Goal: Task Accomplishment & Management: Manage account settings

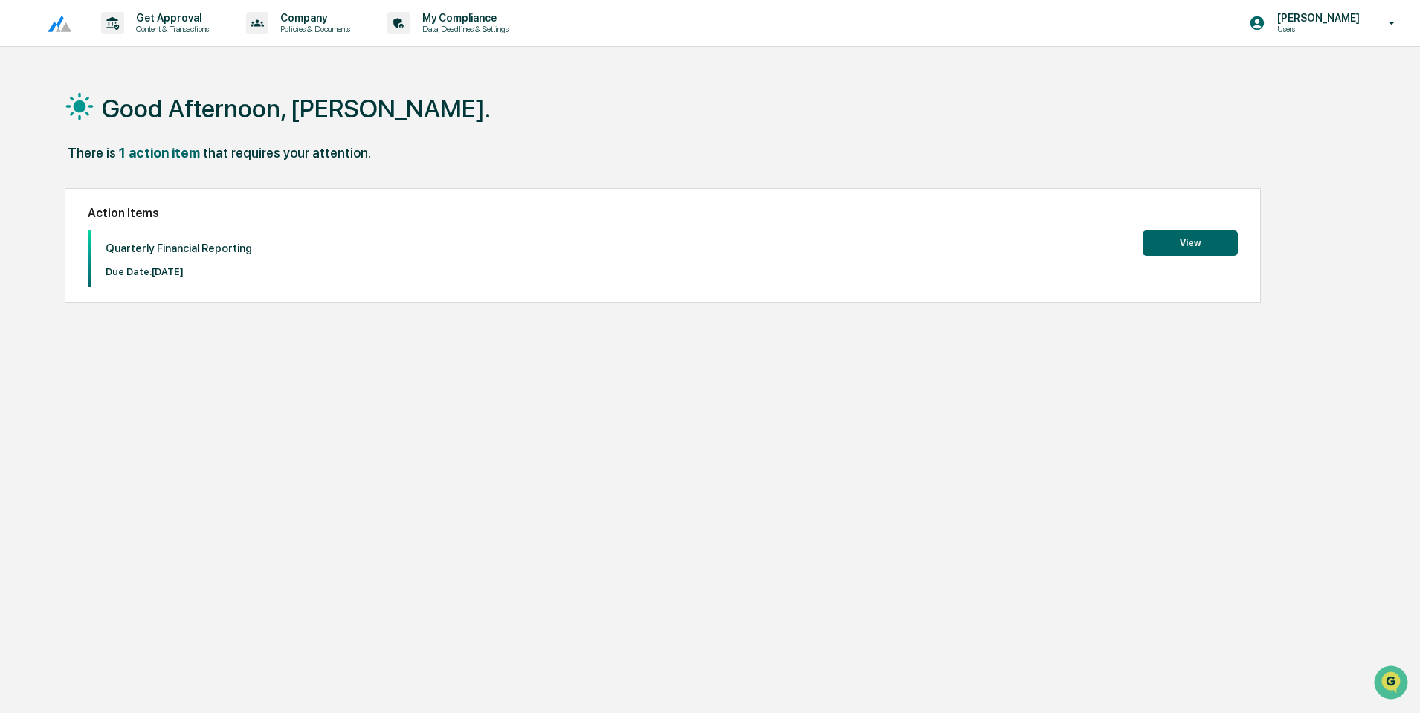
click at [1177, 245] on button "View" at bounding box center [1190, 243] width 95 height 25
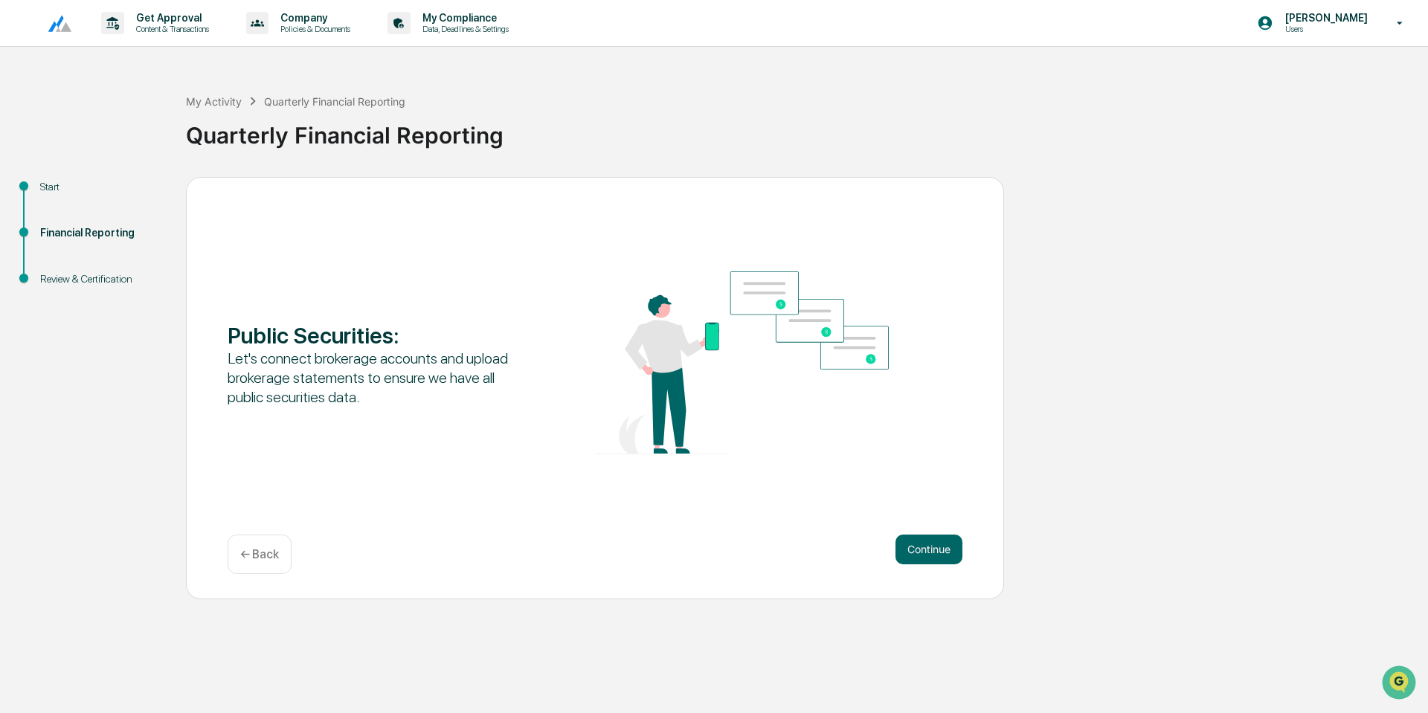
click at [930, 565] on div "Continue ← Back" at bounding box center [595, 554] width 735 height 39
click at [930, 560] on button "Continue" at bounding box center [928, 550] width 67 height 30
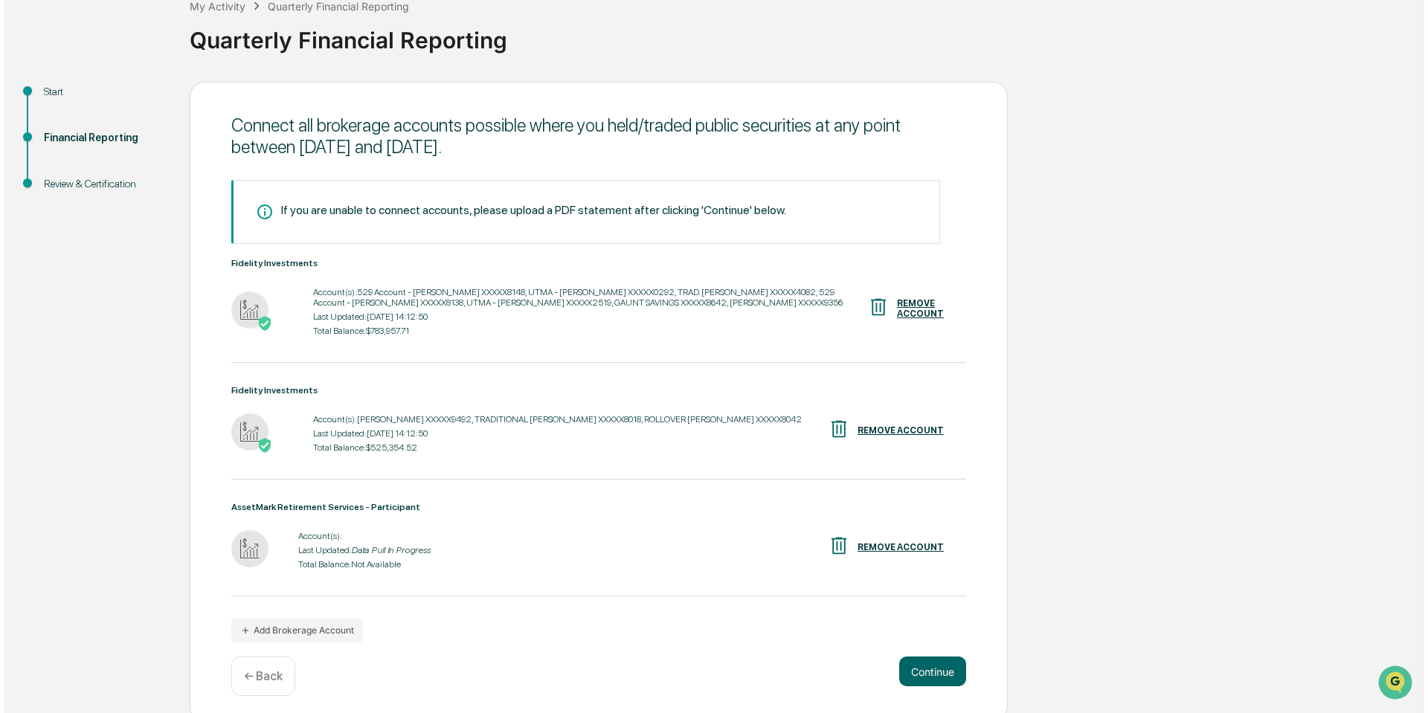
scroll to position [103, 0]
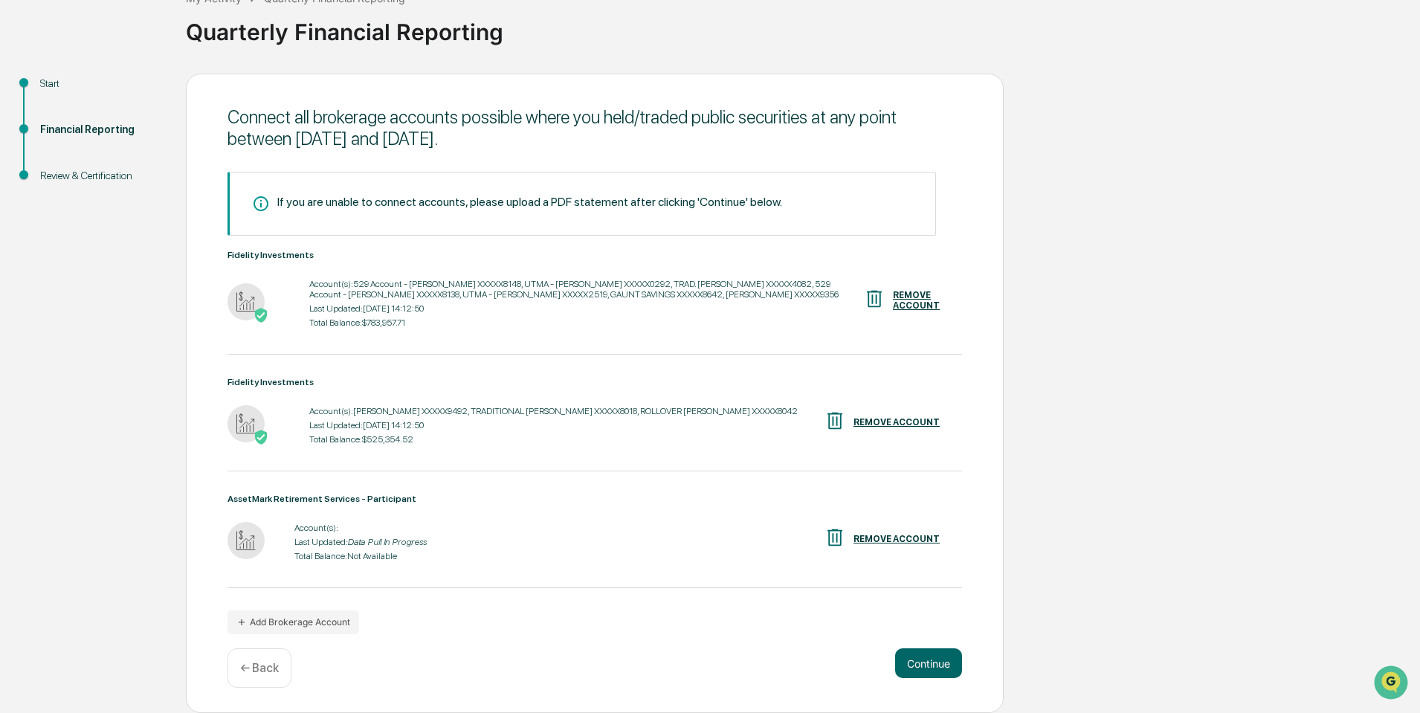
click at [247, 541] on img at bounding box center [246, 540] width 37 height 37
drag, startPoint x: 326, startPoint y: 539, endPoint x: 318, endPoint y: 514, distance: 26.6
click at [324, 537] on div "Last Updated: Data Pull In Progress" at bounding box center [361, 542] width 132 height 10
click at [608, 541] on div "Account(s): Last Updated: Data Pull In Progress Total Balance: Not Available RE…" at bounding box center [595, 542] width 735 height 46
click at [291, 623] on button "Add Brokerage Account" at bounding box center [294, 623] width 132 height 24
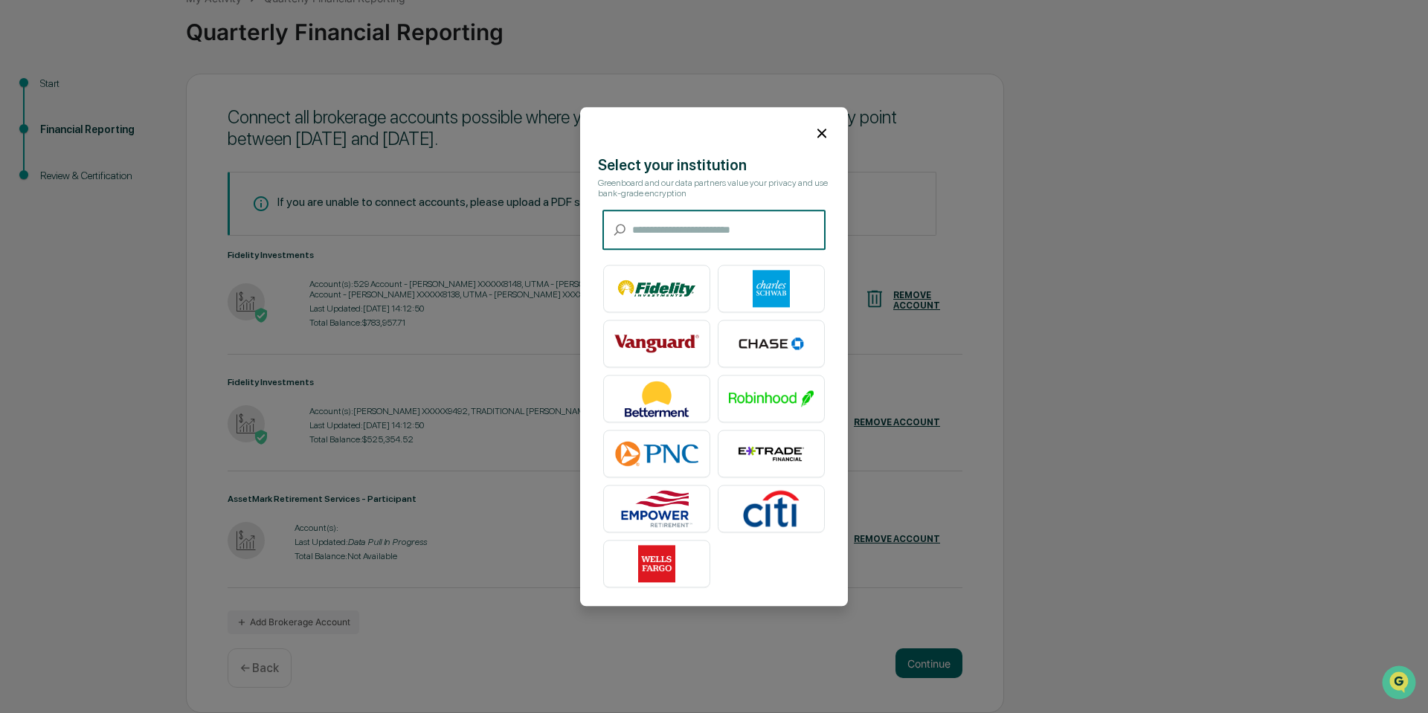
click at [667, 228] on input "text" at bounding box center [728, 229] width 193 height 39
click at [814, 129] on icon at bounding box center [822, 133] width 16 height 16
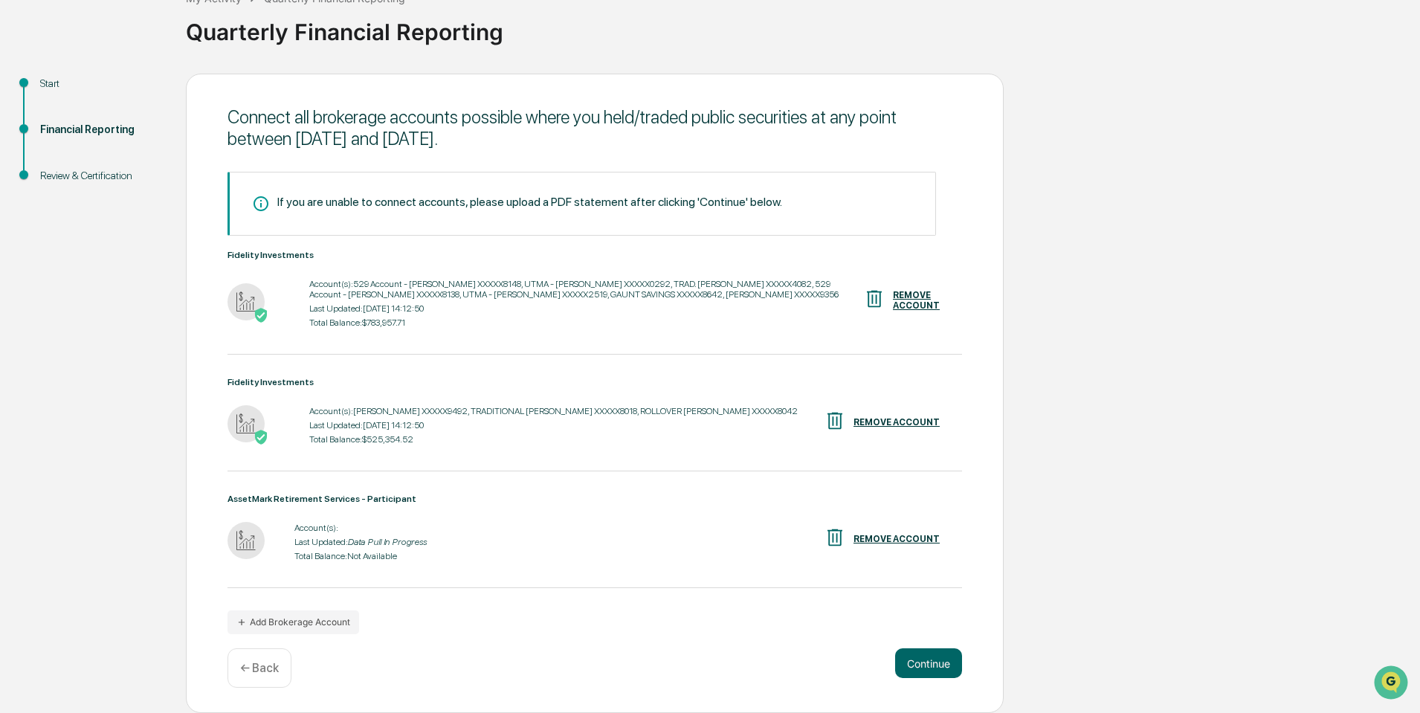
click at [883, 535] on div "REMOVE ACCOUNT" at bounding box center [897, 539] width 86 height 10
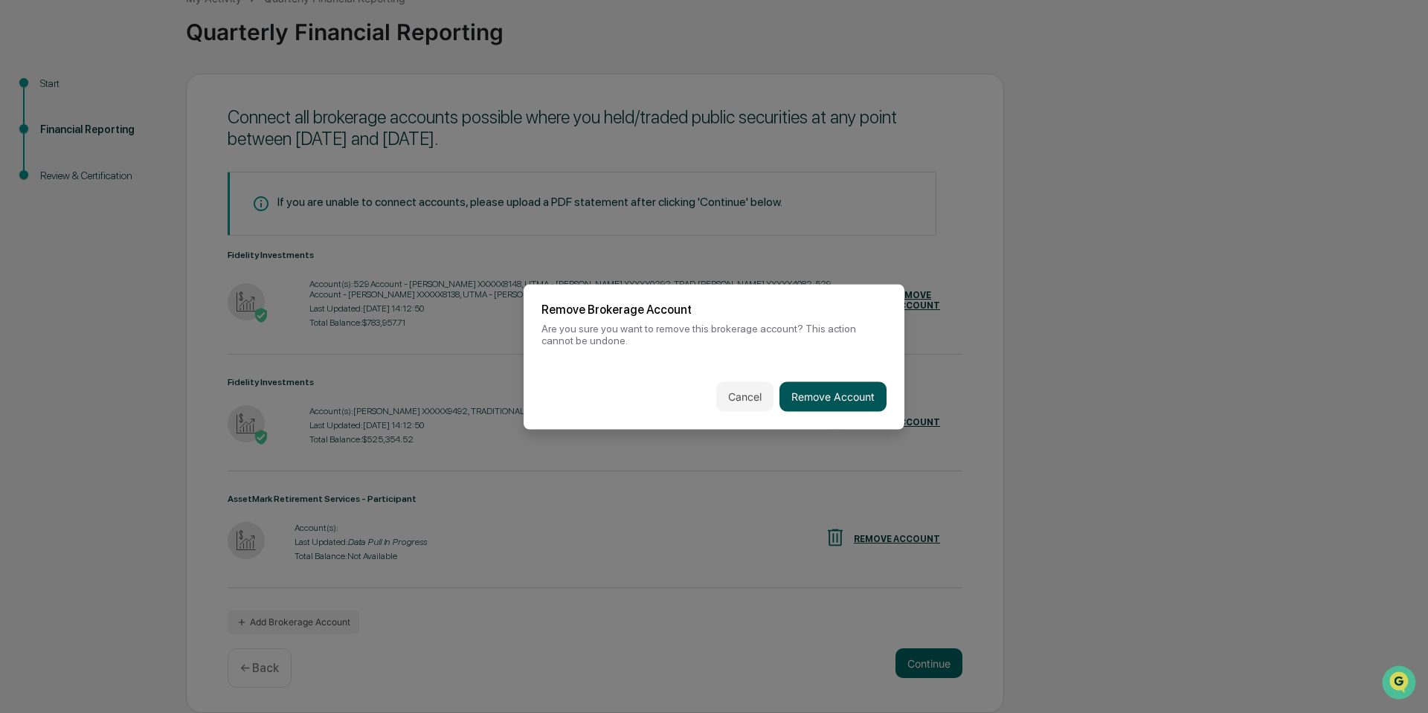
click at [817, 391] on button "Remove Account" at bounding box center [832, 397] width 107 height 30
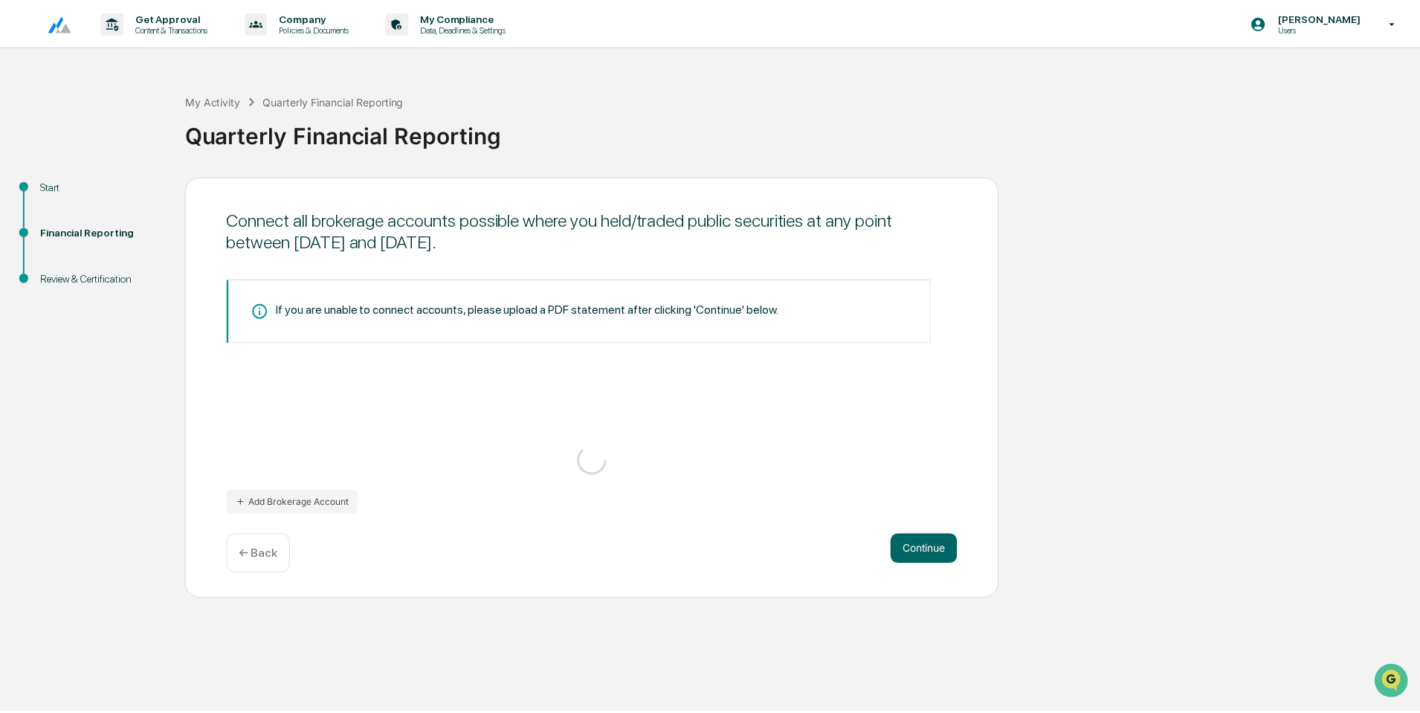
scroll to position [0, 0]
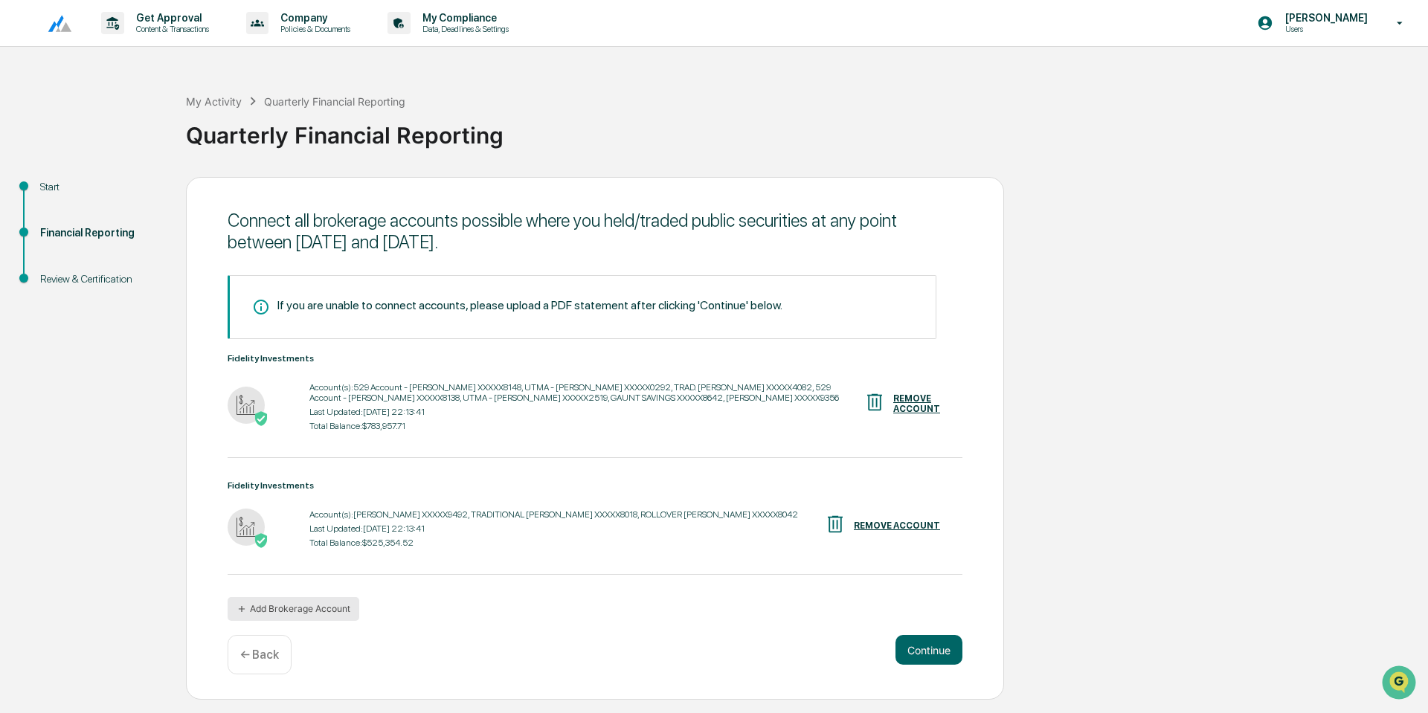
click at [284, 606] on button "Add Brokerage Account" at bounding box center [294, 609] width 132 height 24
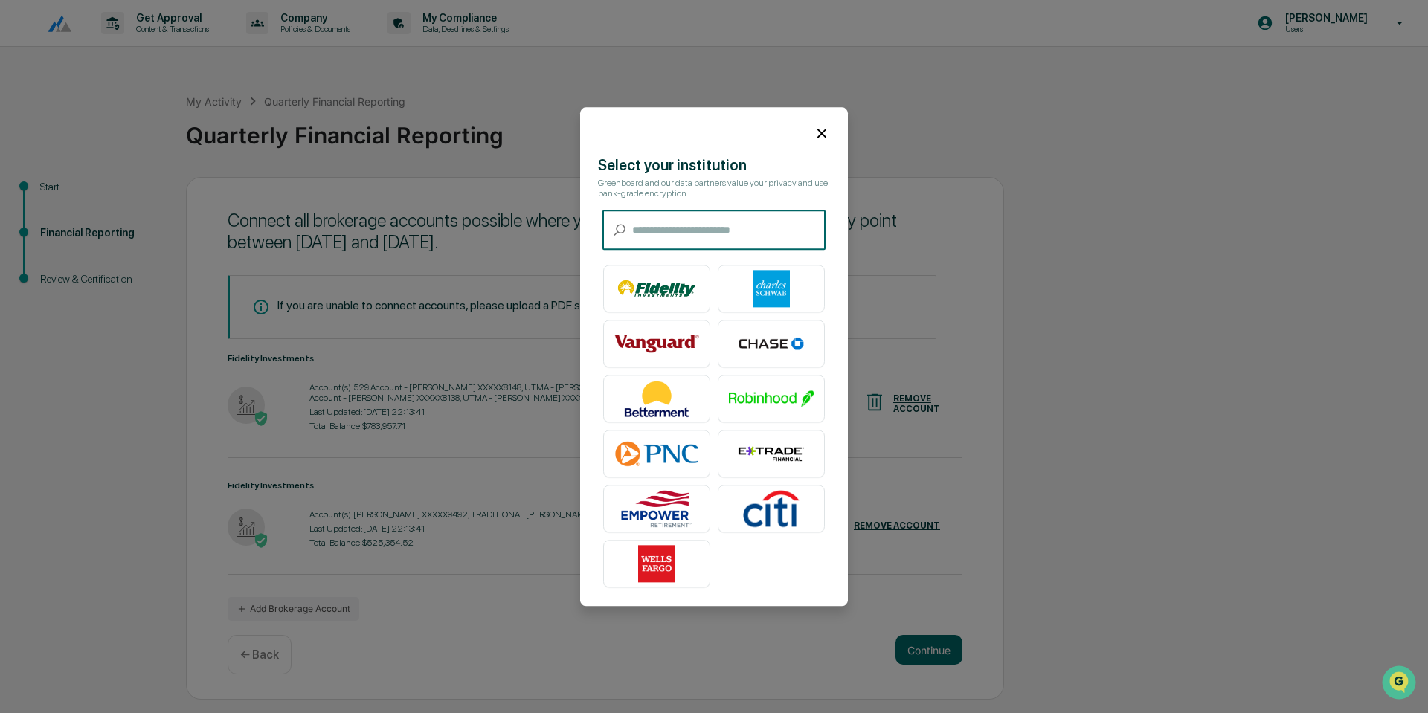
click at [681, 222] on input "text" at bounding box center [728, 229] width 193 height 39
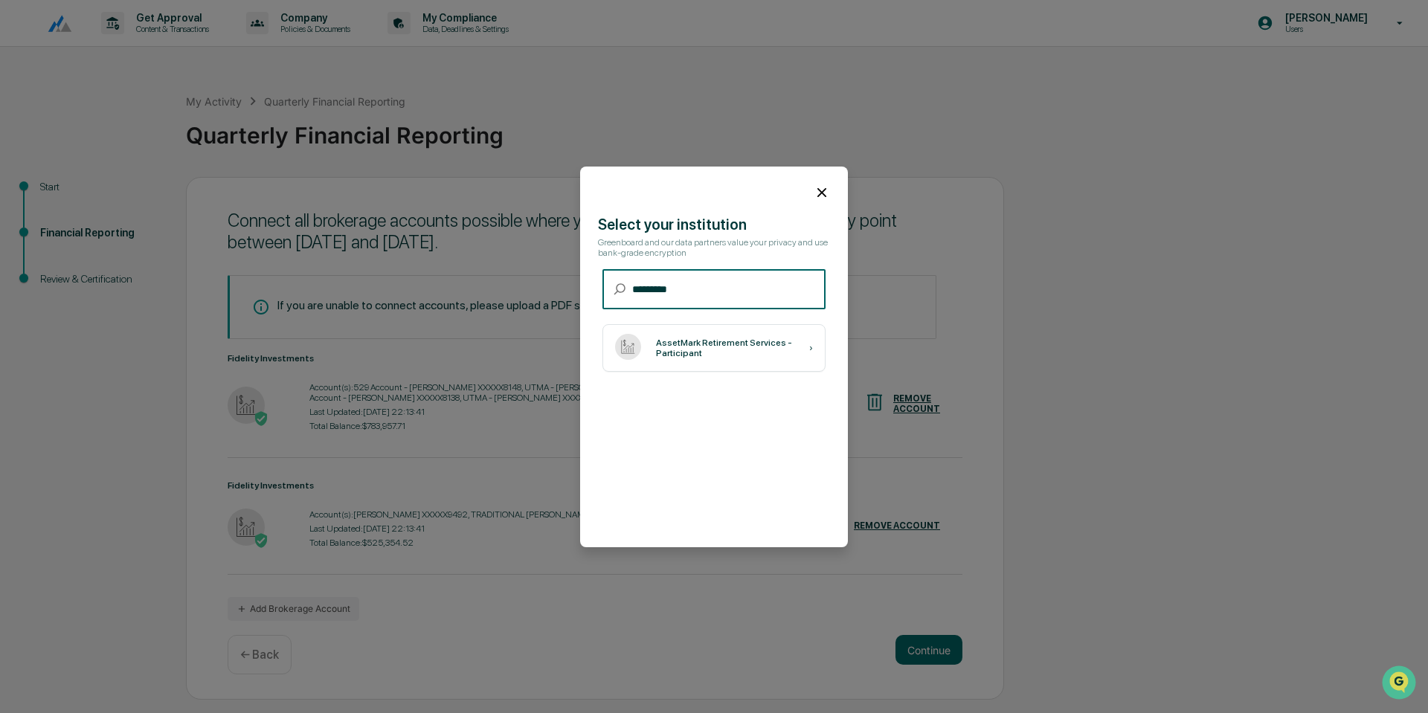
click at [798, 422] on div "Select your institution Greenboard and our data partners value your privacy and…" at bounding box center [714, 357] width 268 height 381
drag, startPoint x: 723, startPoint y: 296, endPoint x: 579, endPoint y: 294, distance: 143.6
click at [579, 294] on body "Get Approval Content & Transactions Company Policies & Documents My Compliance …" at bounding box center [714, 356] width 1428 height 713
type input "**********"
click at [701, 370] on div "TIP: Can't find your account? Upload PDF statements after clicking 'Continue' b…" at bounding box center [731, 369] width 176 height 36
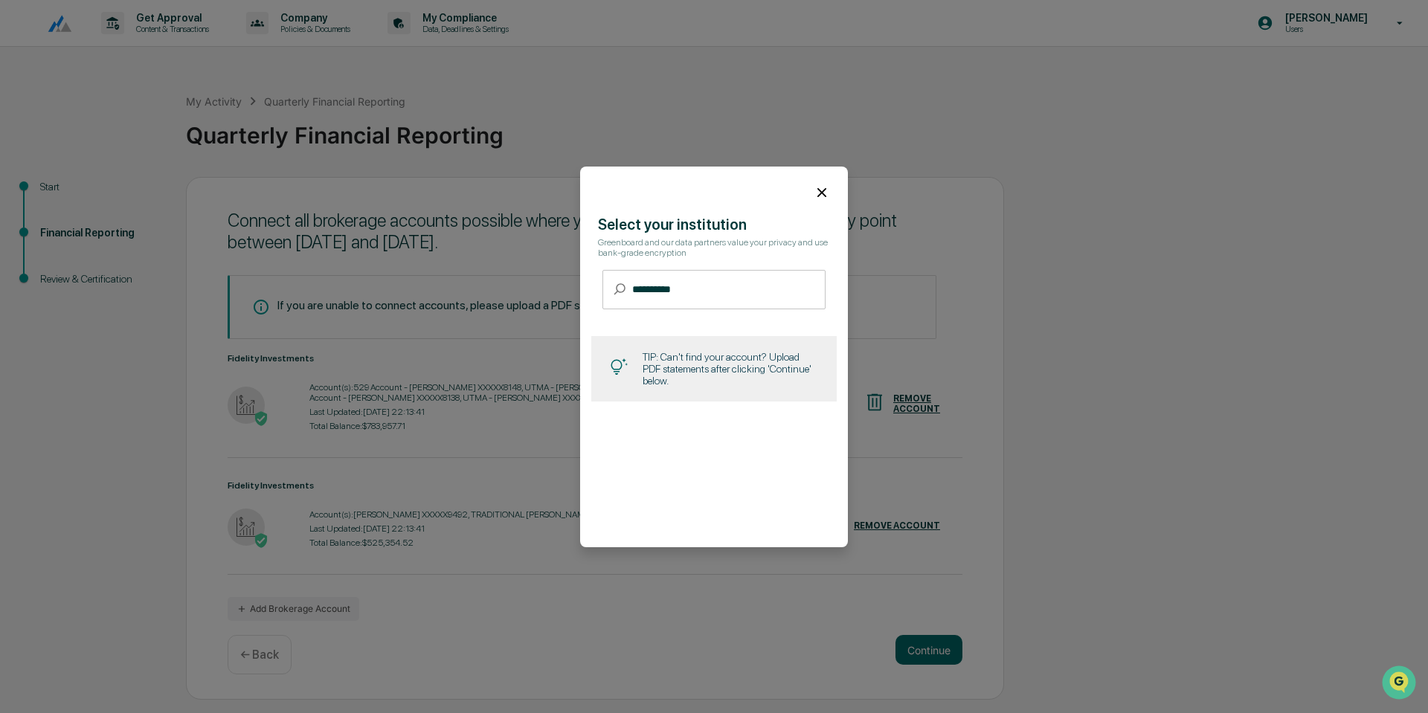
click at [817, 190] on icon at bounding box center [821, 192] width 9 height 9
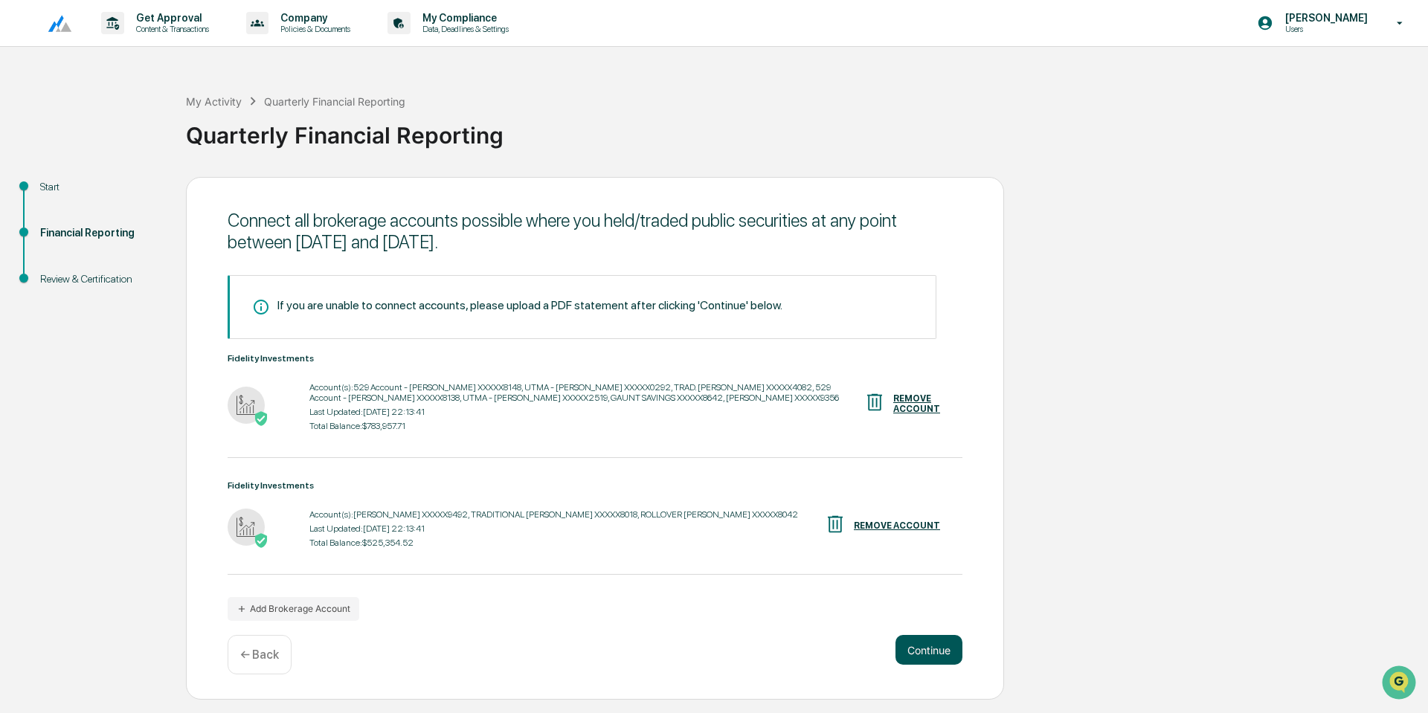
click at [923, 649] on button "Continue" at bounding box center [928, 650] width 67 height 30
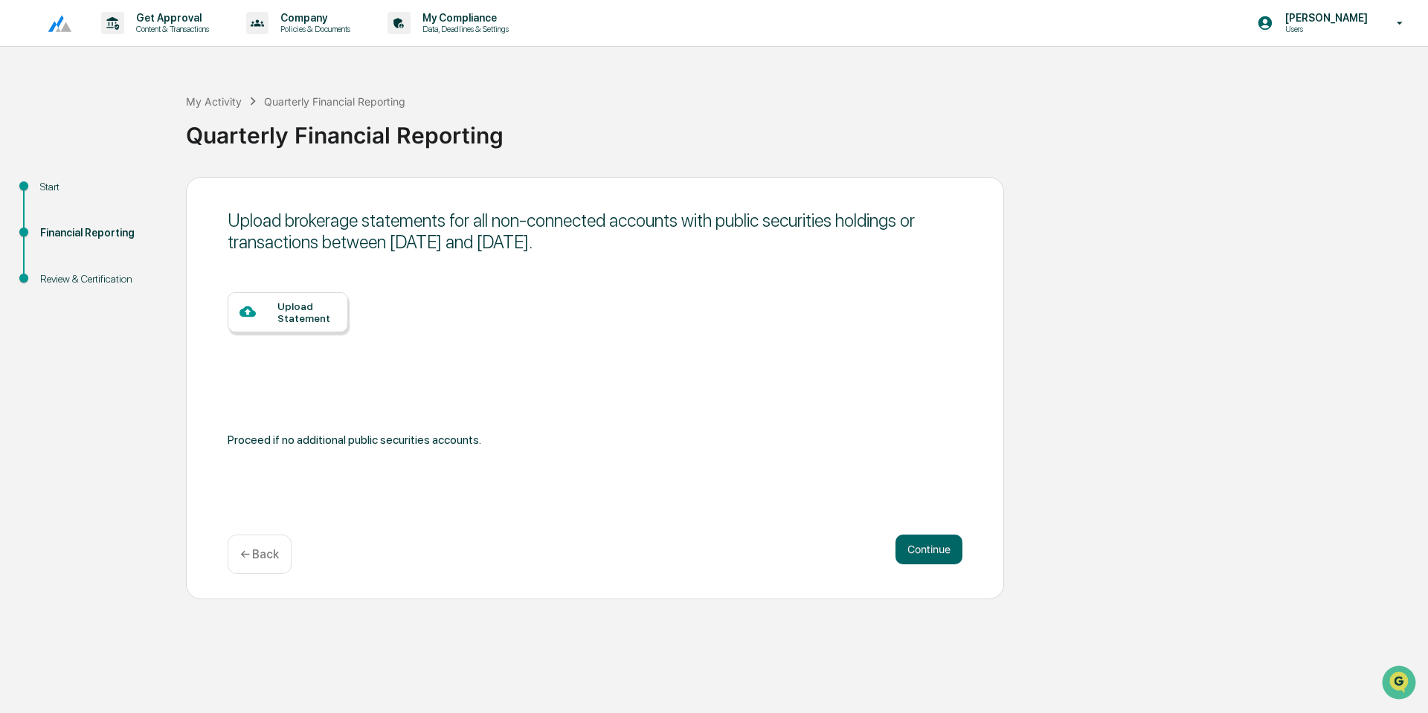
click at [283, 318] on div "Upload Statement" at bounding box center [306, 312] width 59 height 24
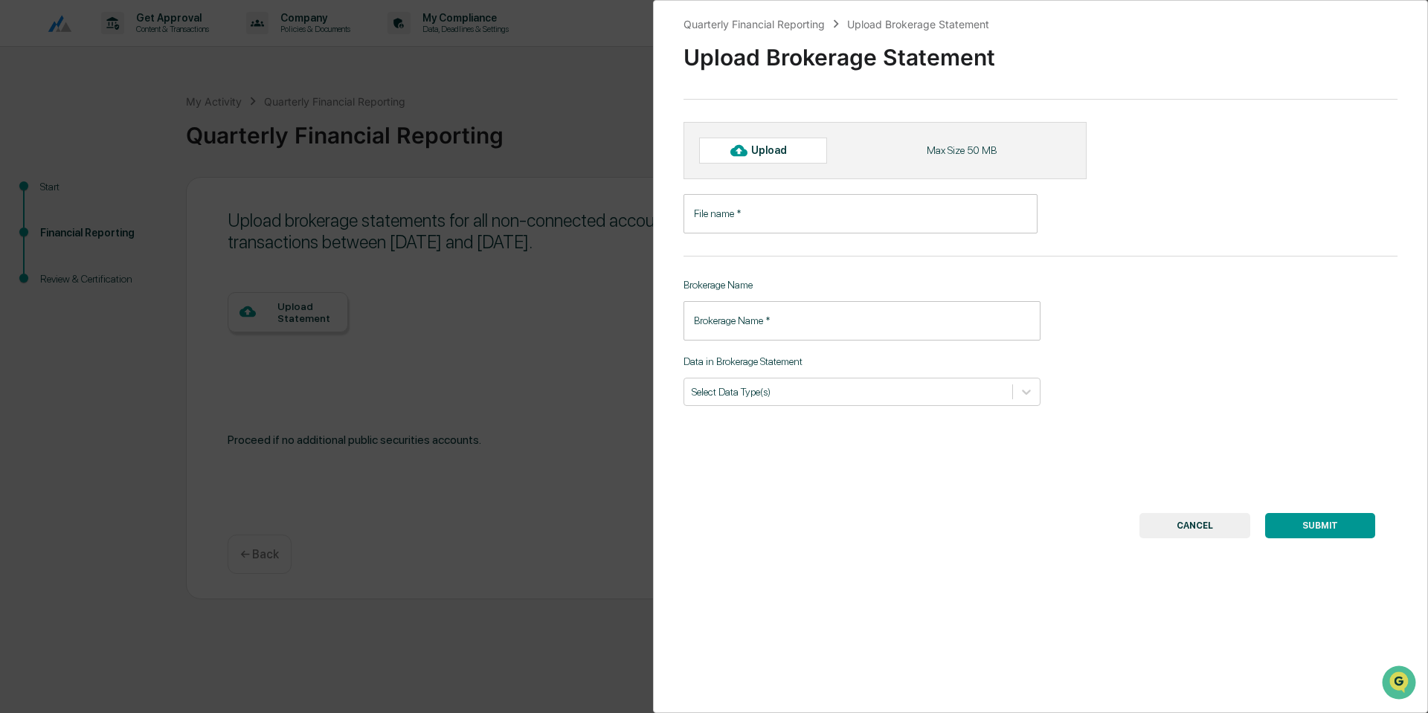
click at [761, 215] on input "File name   *" at bounding box center [860, 213] width 354 height 39
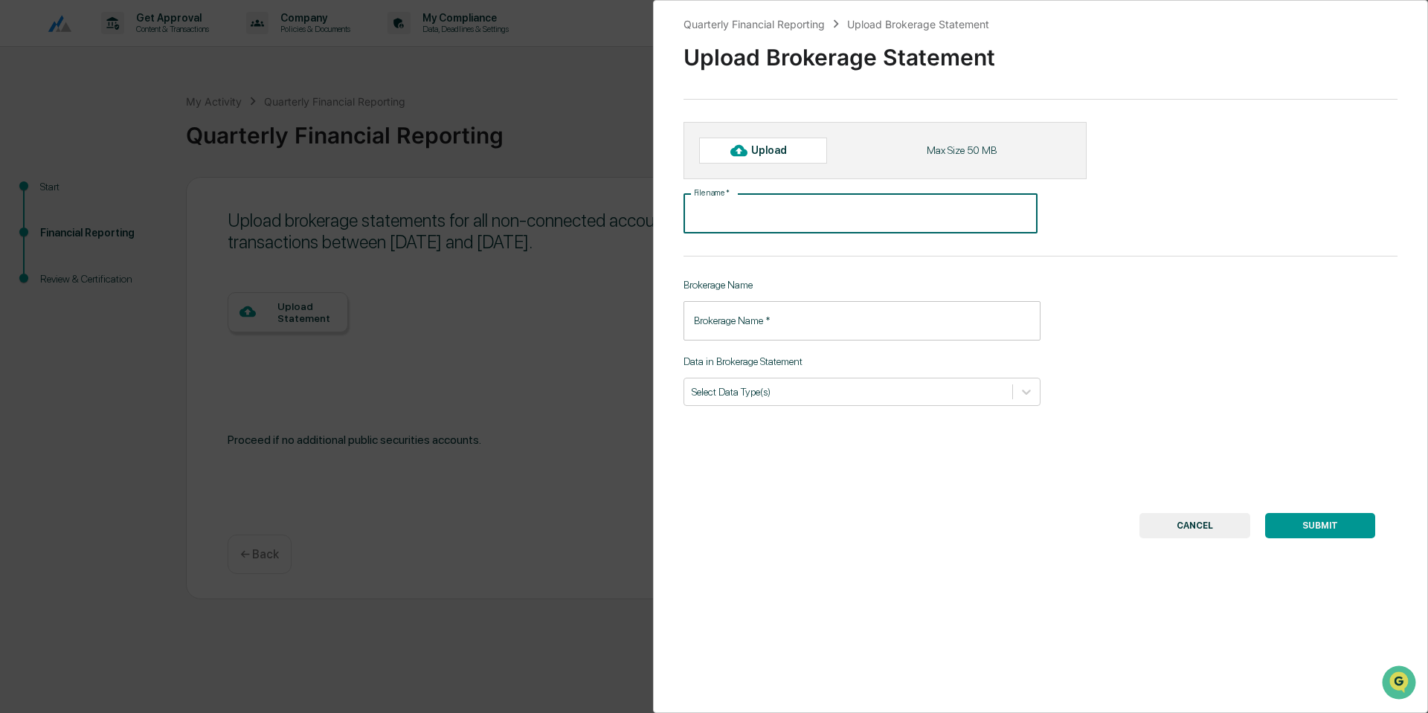
click at [1201, 530] on button "CANCEL" at bounding box center [1194, 525] width 111 height 25
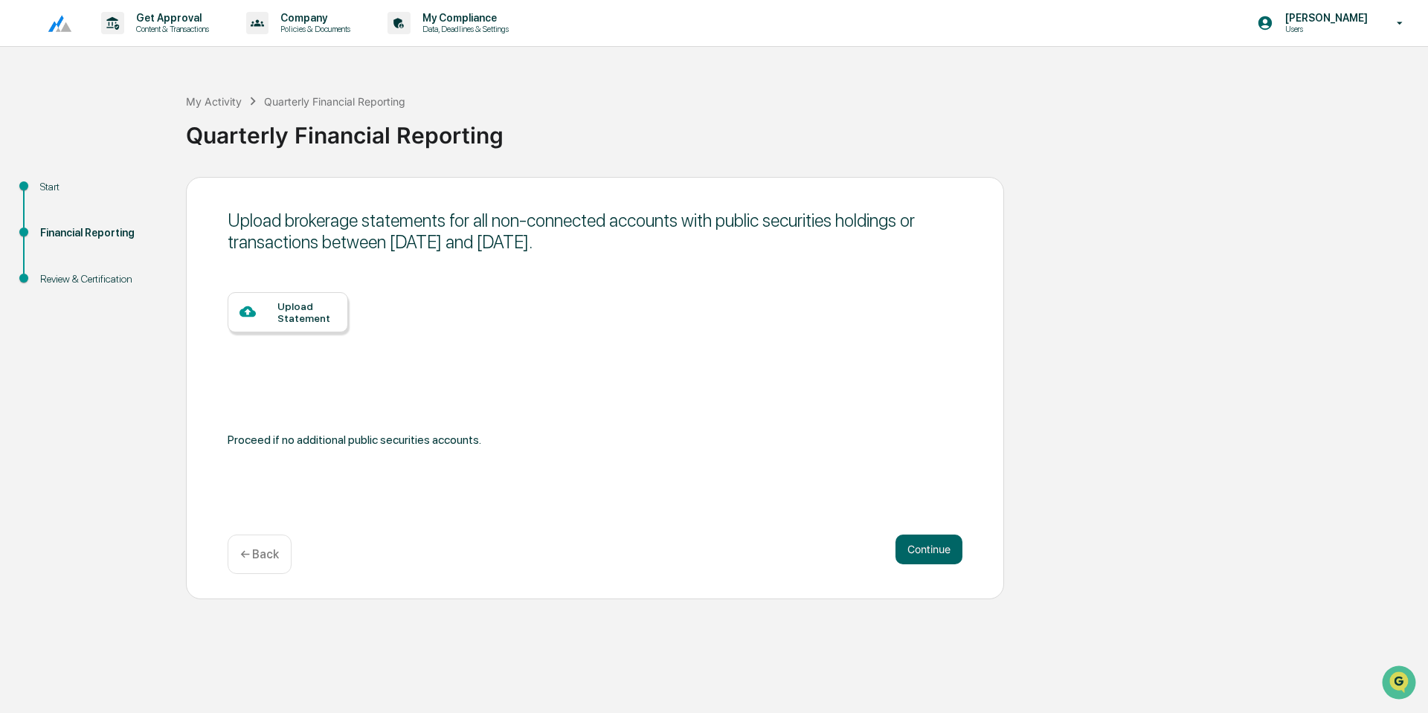
click at [66, 22] on img at bounding box center [54, 23] width 36 height 19
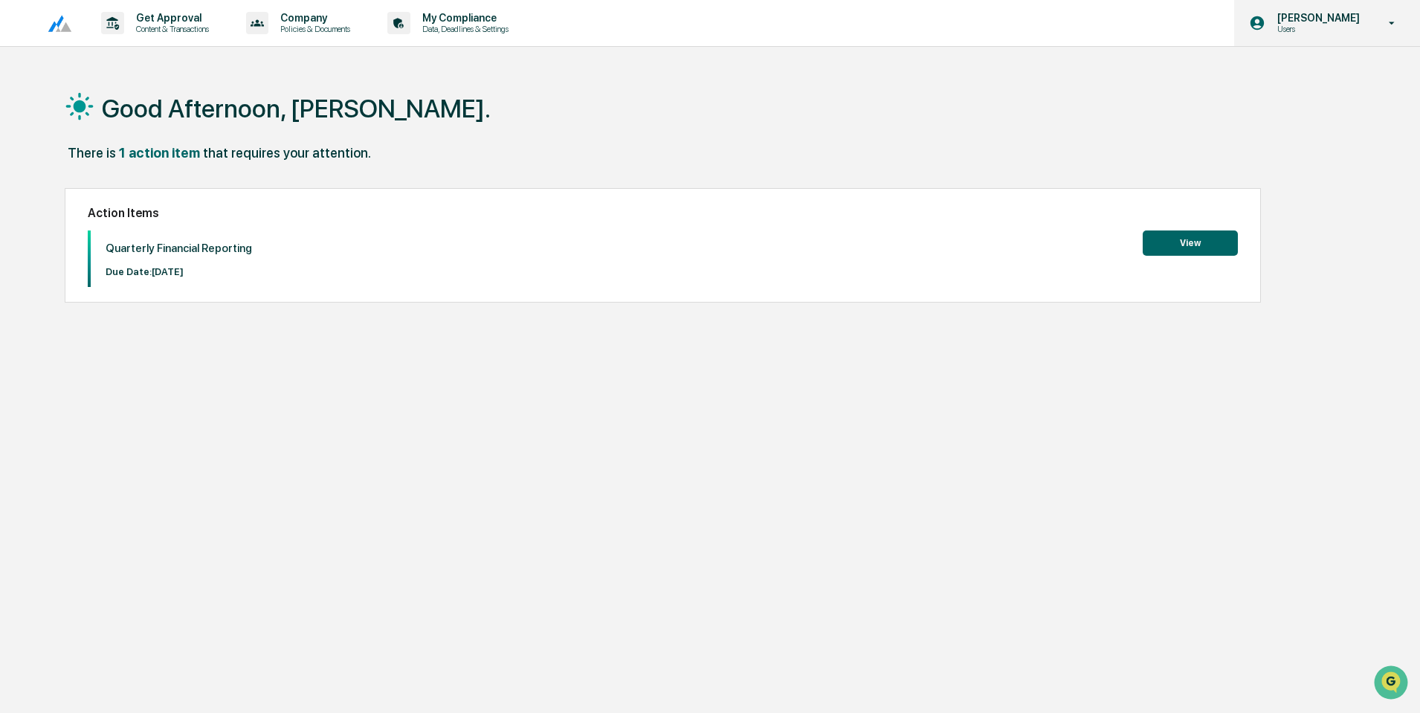
click at [1327, 20] on p "[PERSON_NAME]" at bounding box center [1317, 18] width 102 height 12
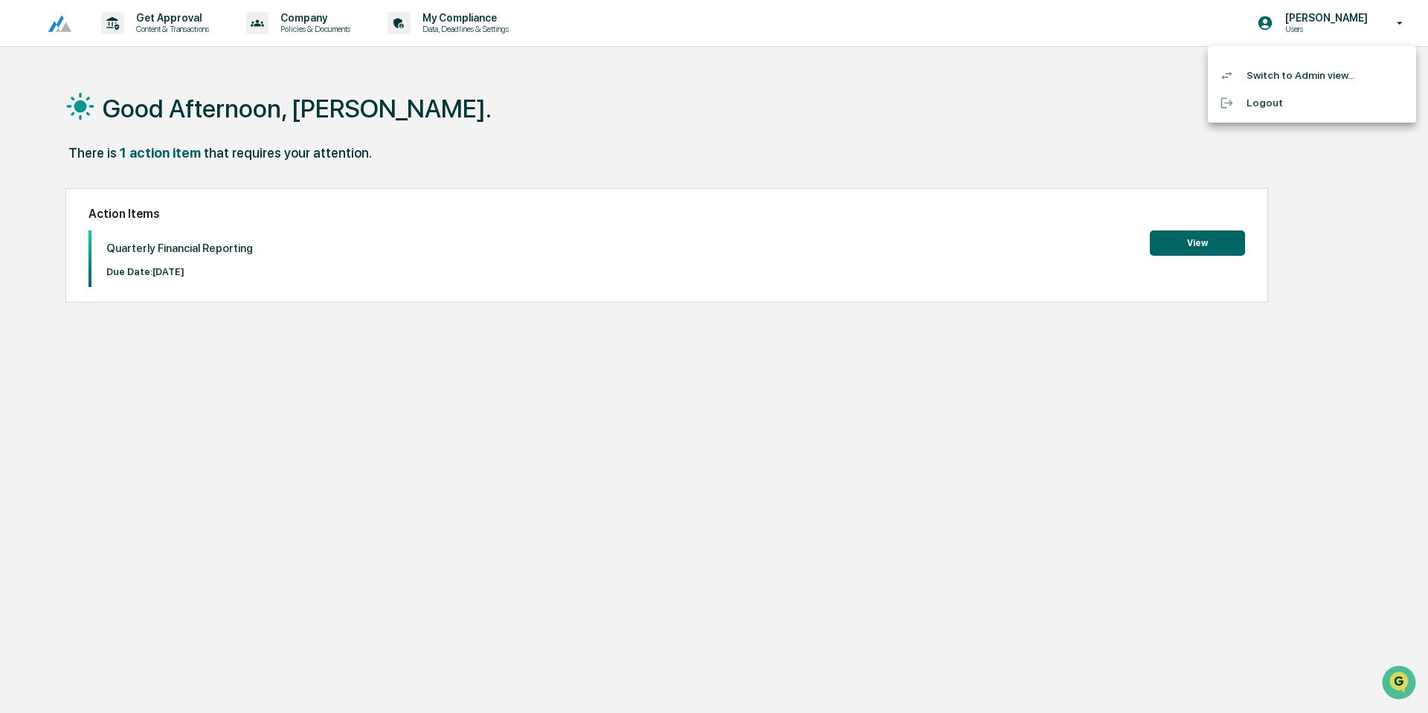
click at [1284, 81] on li "Switch to Admin view..." at bounding box center [1312, 76] width 208 height 28
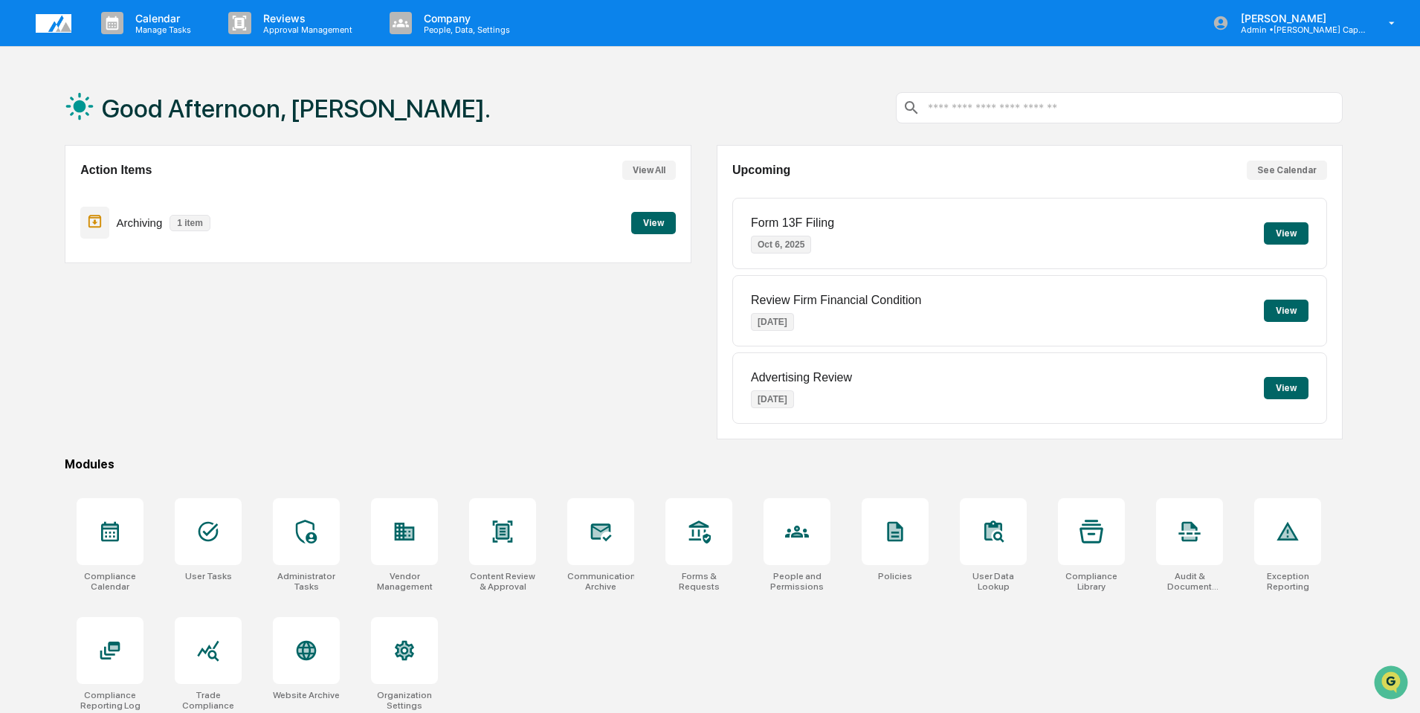
click at [655, 218] on button "View" at bounding box center [653, 223] width 45 height 22
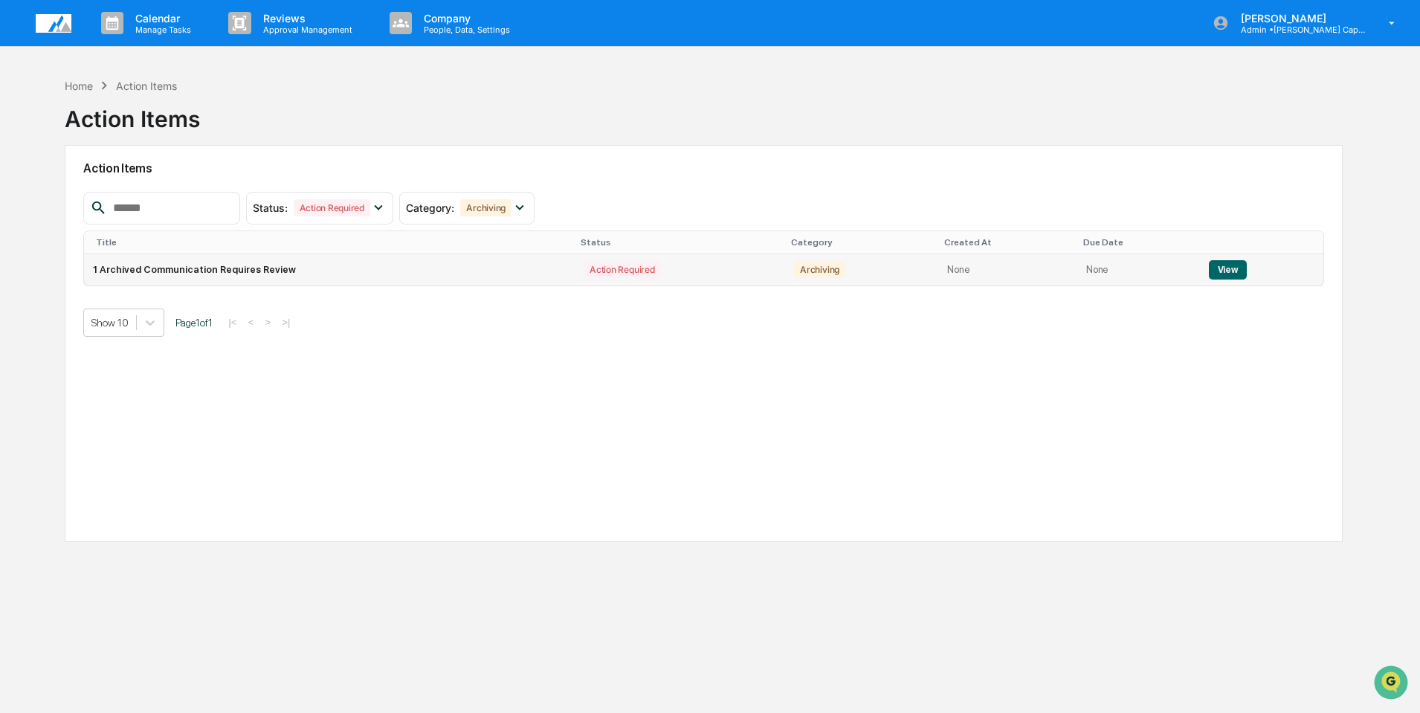
click at [1209, 267] on button "View" at bounding box center [1228, 269] width 38 height 19
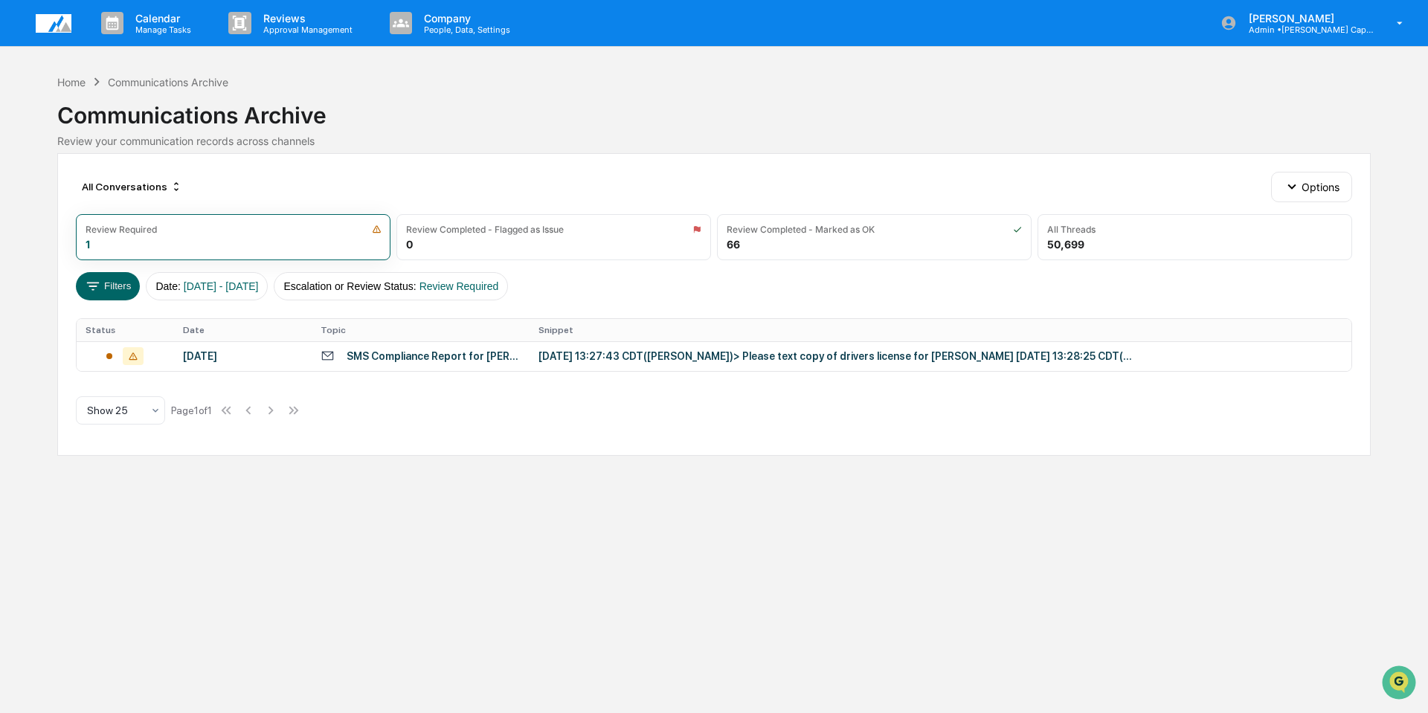
click at [719, 359] on div "[DATE] 13:27:43 CDT([PERSON_NAME])> Please text copy of drivers license for [PE…" at bounding box center [835, 356] width 595 height 12
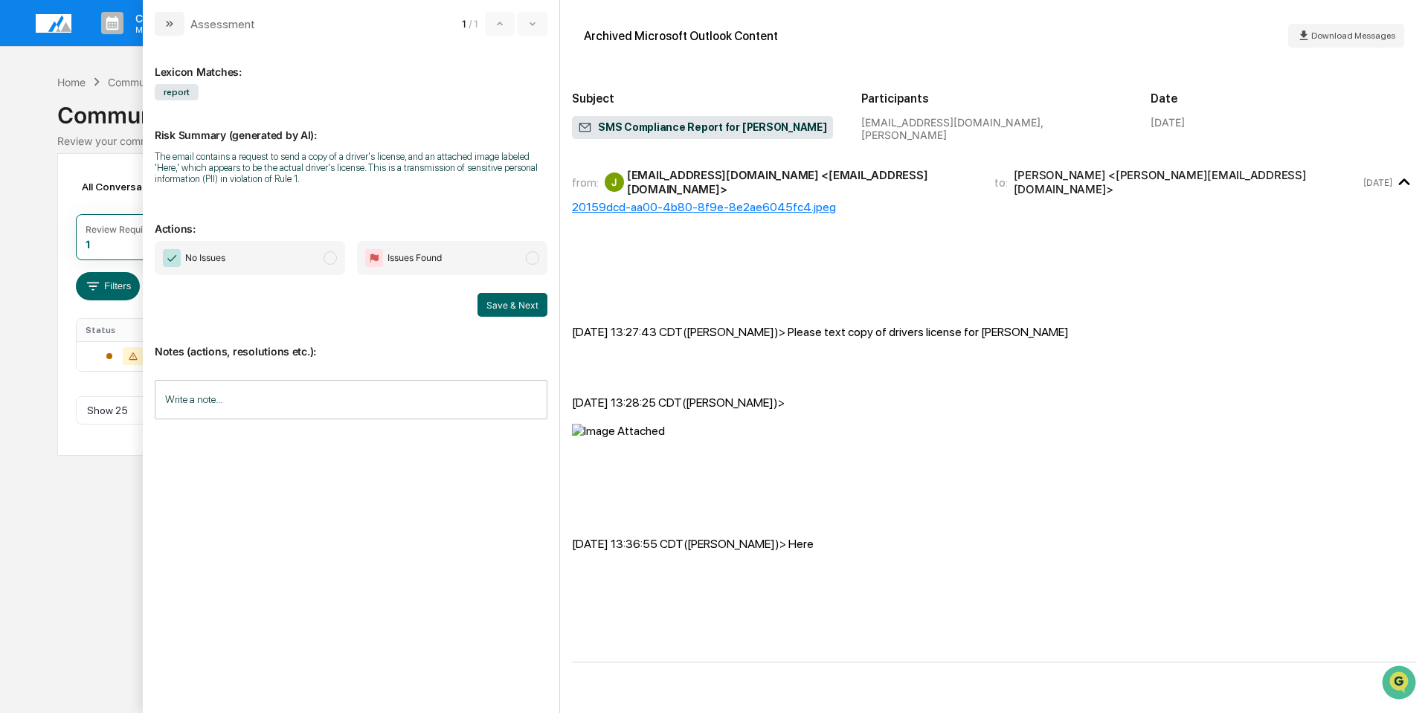
click at [260, 408] on input "Write a note..." at bounding box center [351, 399] width 393 height 39
click at [187, 260] on span "No Issues" at bounding box center [205, 258] width 40 height 15
click at [244, 440] on p "*" at bounding box center [350, 437] width 373 height 10
click at [533, 527] on button "Save" at bounding box center [527, 522] width 39 height 24
click at [497, 306] on button "Save & Next" at bounding box center [512, 305] width 70 height 24
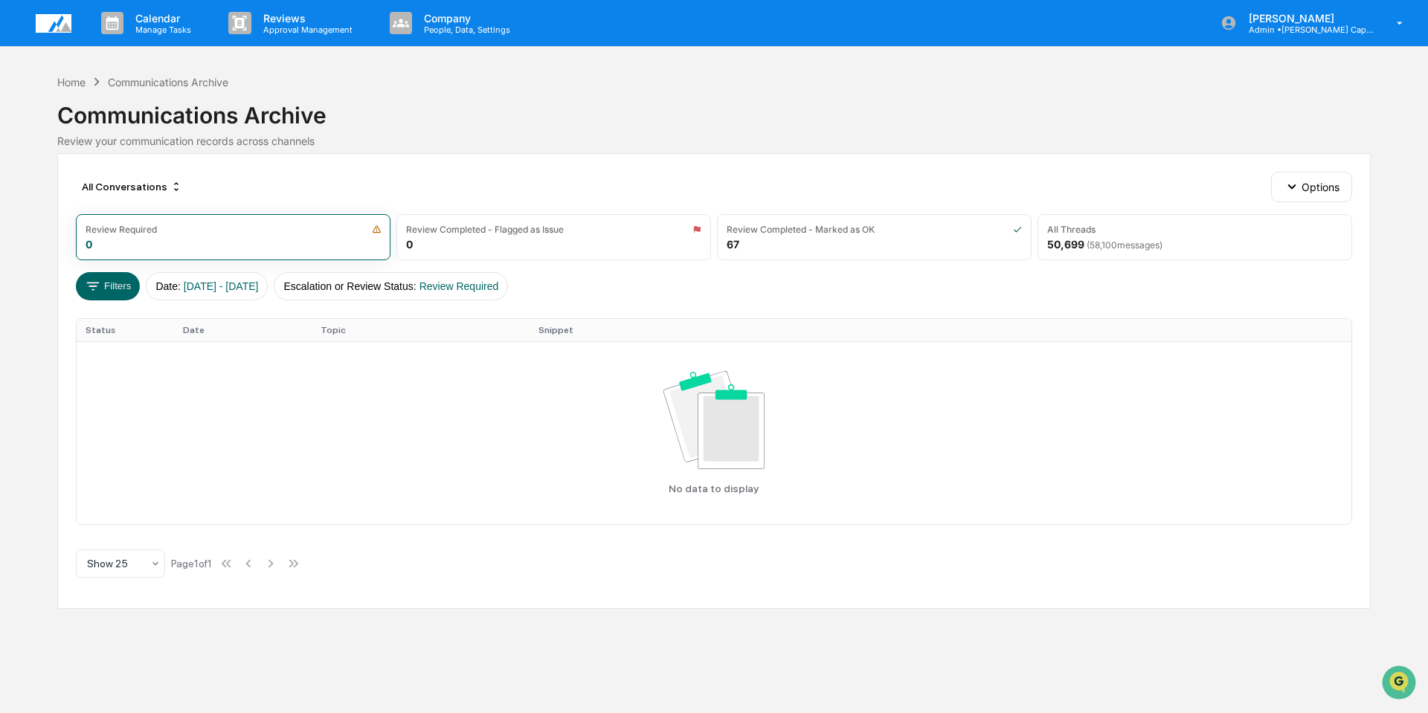
click at [40, 16] on img at bounding box center [54, 23] width 36 height 19
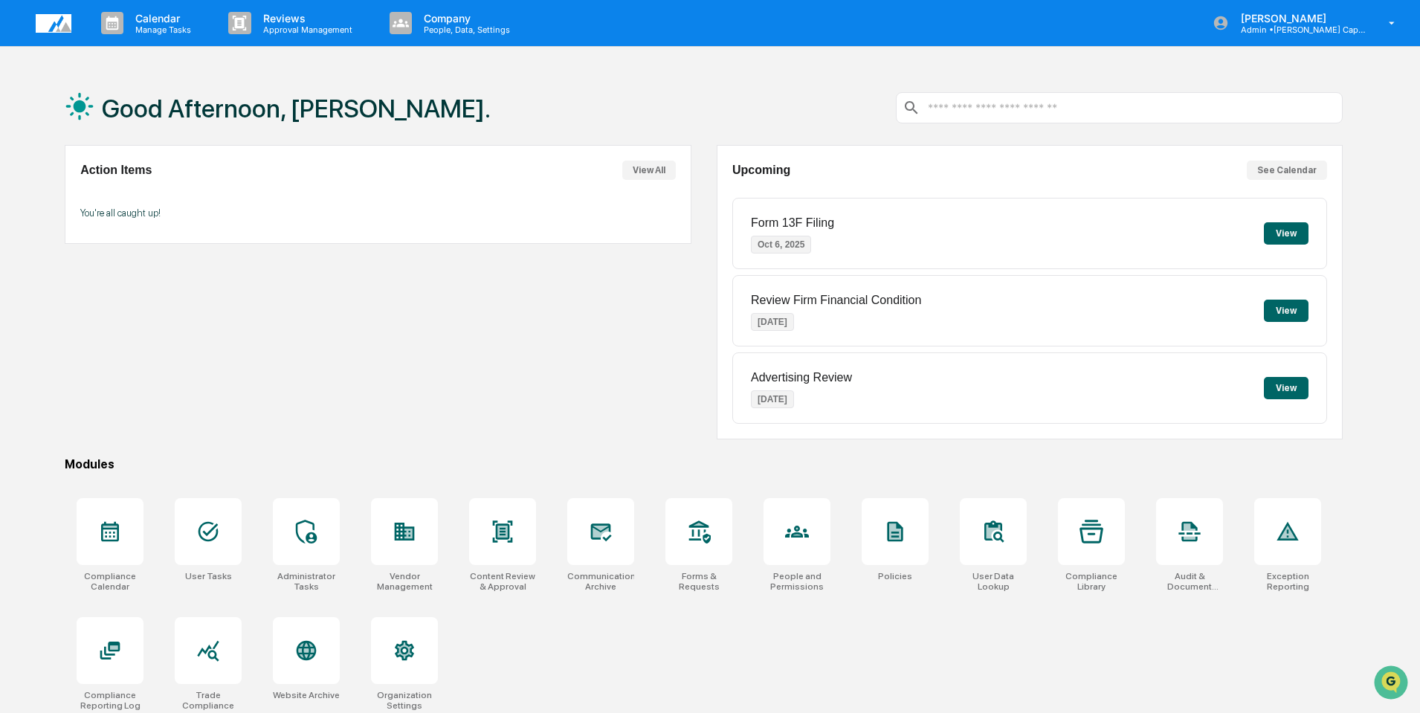
click at [1293, 230] on button "View" at bounding box center [1286, 233] width 45 height 22
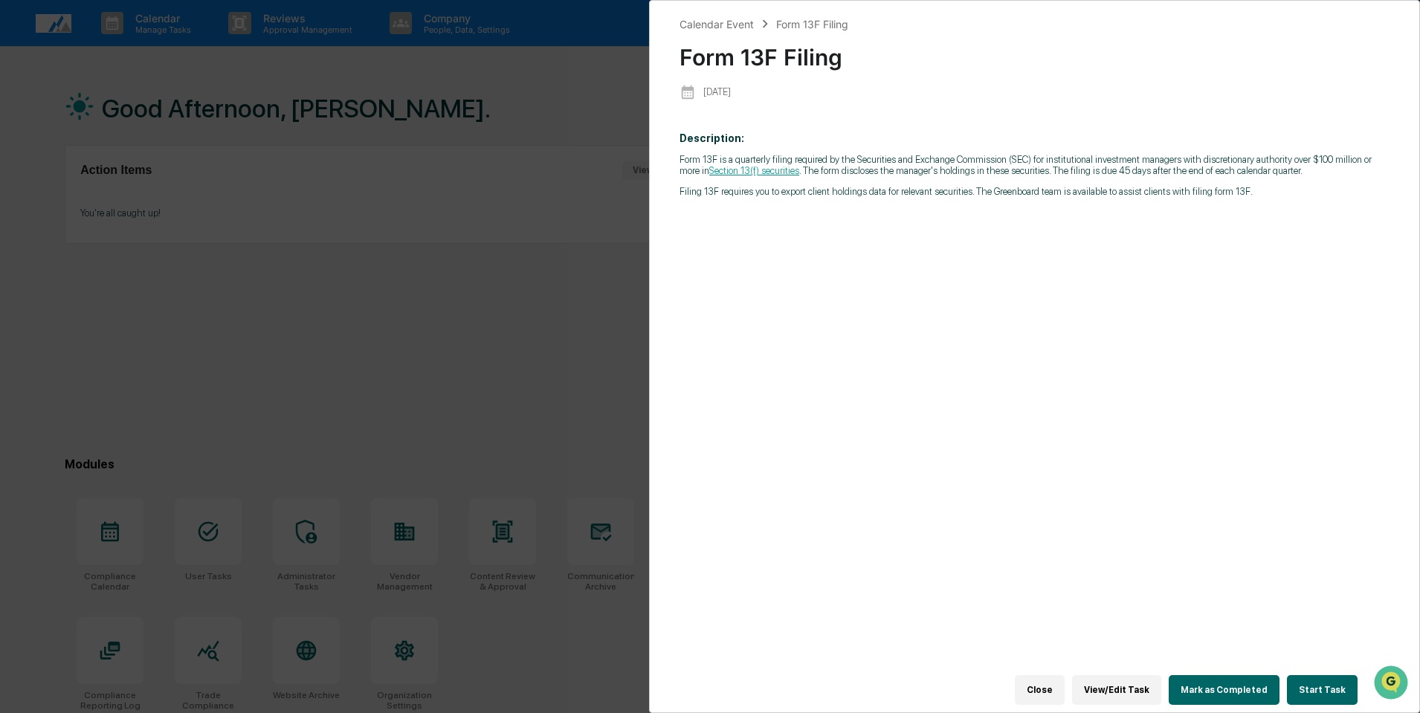
click at [1077, 464] on div "Description: Form 13F is a quarterly filing required by the Securities and Exch…" at bounding box center [1035, 406] width 710 height 568
